Goal: Information Seeking & Learning: Check status

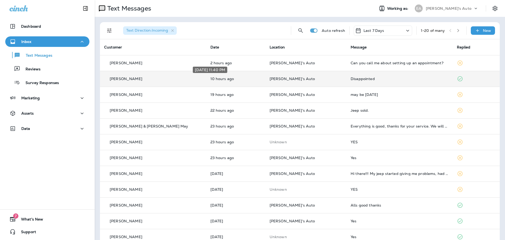
click at [222, 78] on p "10 hours ago" at bounding box center [236, 79] width 51 height 4
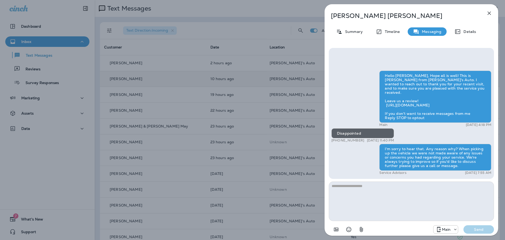
click at [489, 16] on icon "button" at bounding box center [489, 13] width 6 height 6
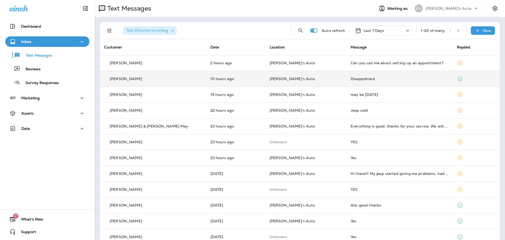
click at [347, 75] on td "Disappointed" at bounding box center [400, 79] width 106 height 16
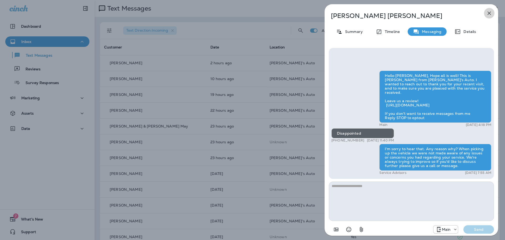
click at [488, 12] on icon "button" at bounding box center [489, 13] width 6 height 6
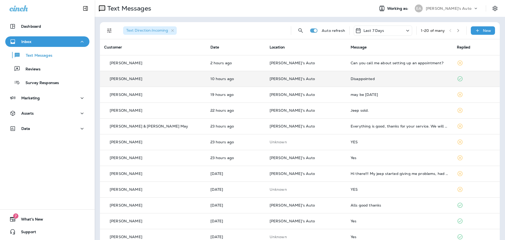
click at [458, 79] on icon at bounding box center [460, 78] width 5 height 5
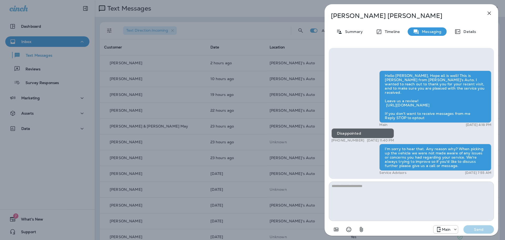
click at [491, 11] on icon "button" at bounding box center [489, 13] width 6 height 6
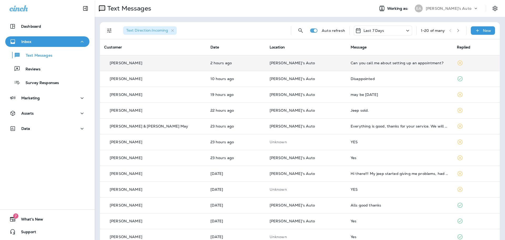
click at [457, 63] on icon at bounding box center [460, 63] width 6 height 6
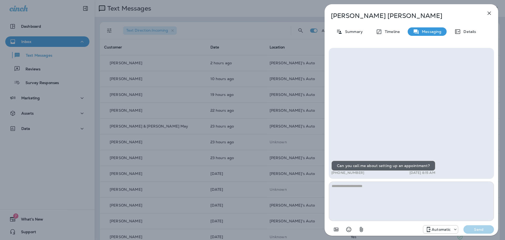
click at [490, 13] on icon "button" at bounding box center [489, 13] width 6 height 6
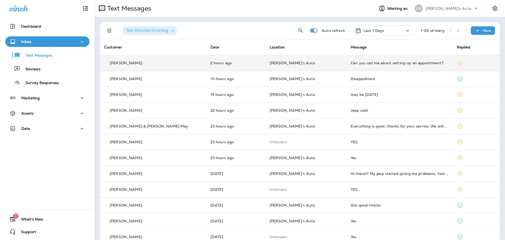
click at [457, 64] on icon at bounding box center [460, 63] width 6 height 6
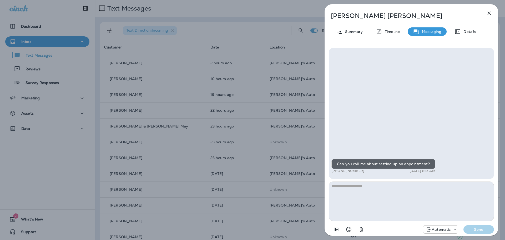
click at [294, 61] on div "[PERSON_NAME] Summary Timeline Messaging Details Can you call me about setting …" at bounding box center [252, 120] width 505 height 240
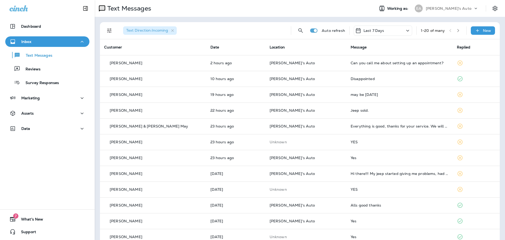
click at [333, 59] on div at bounding box center [252, 120] width 505 height 240
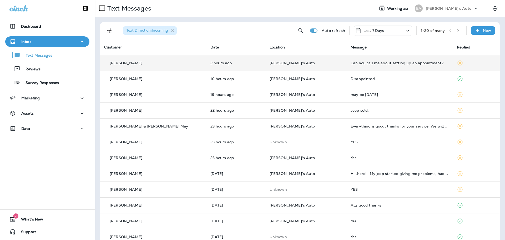
click at [365, 64] on div "Can you call me about setting up an appointment?" at bounding box center [400, 63] width 98 height 4
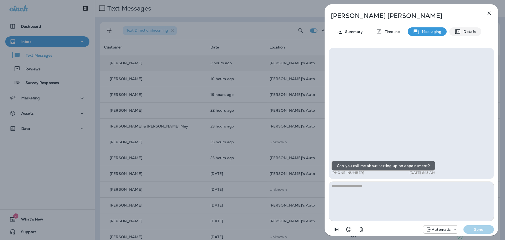
click at [472, 30] on p "Details" at bounding box center [468, 31] width 15 height 4
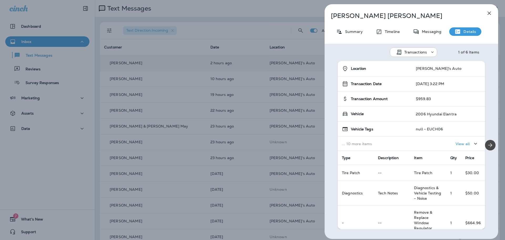
click at [354, 37] on div "[PERSON_NAME] Summary Timeline Messaging Details Transactions 1 of 6 Items Loca…" at bounding box center [412, 121] width 174 height 235
click at [354, 34] on div "Summary" at bounding box center [349, 31] width 37 height 8
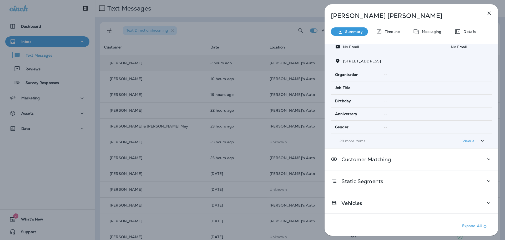
scroll to position [52, 0]
click at [389, 33] on p "Timeline" at bounding box center [392, 31] width 18 height 4
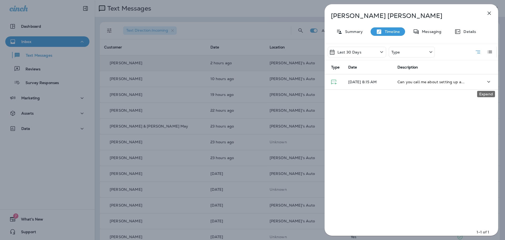
click at [489, 82] on icon "Expand" at bounding box center [489, 81] width 6 height 7
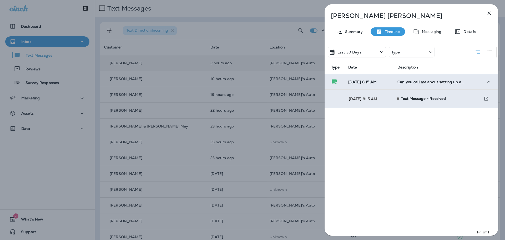
click at [489, 13] on icon "button" at bounding box center [489, 13] width 3 height 3
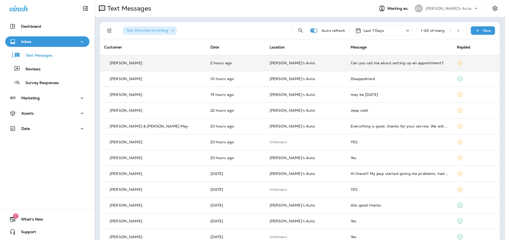
click at [459, 7] on div "[PERSON_NAME]'s Auto" at bounding box center [449, 8] width 47 height 8
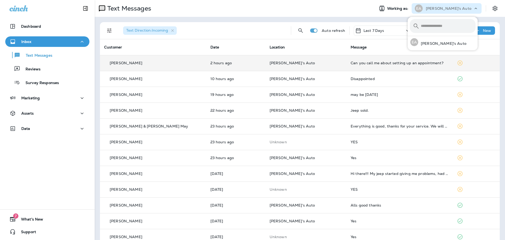
click at [294, 10] on div "Text Messages" at bounding box center [233, 8] width 276 height 11
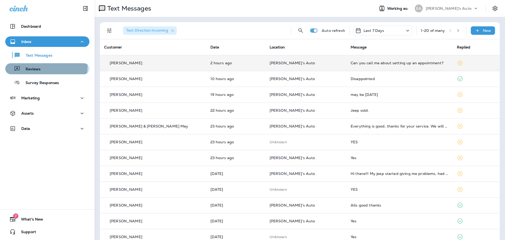
click at [42, 67] on div "Reviews" at bounding box center [47, 69] width 80 height 8
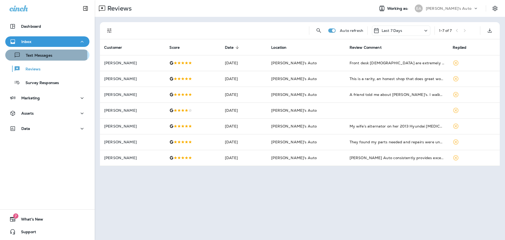
click at [31, 55] on p "Text Messages" at bounding box center [37, 55] width 32 height 5
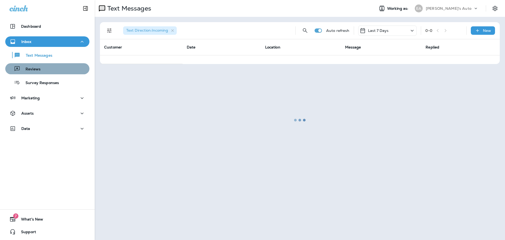
click at [55, 73] on button "Reviews" at bounding box center [47, 68] width 84 height 11
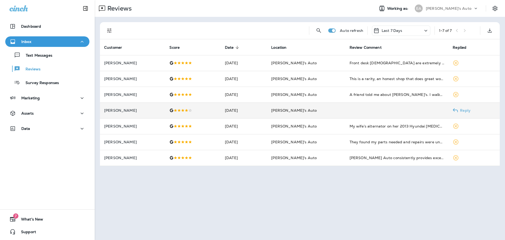
click at [209, 112] on div at bounding box center [193, 110] width 47 height 4
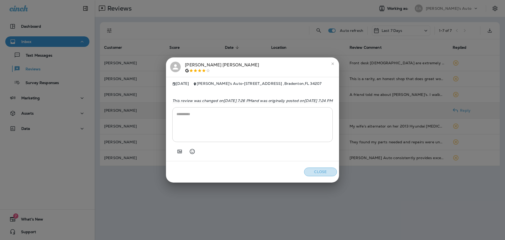
click at [337, 173] on button "Close" at bounding box center [320, 171] width 33 height 9
